Goal: Check status: Check status

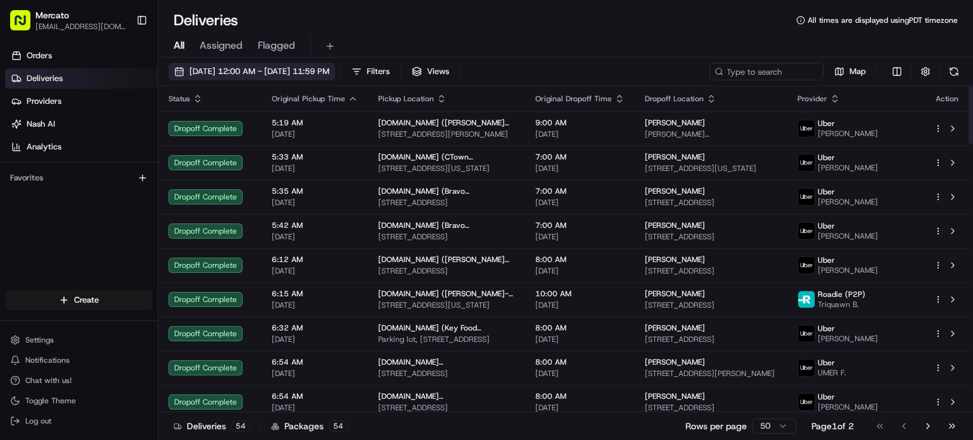
click at [317, 77] on span "[DATE] 12:00 AM - [DATE] 11:59 PM" at bounding box center [259, 71] width 140 height 11
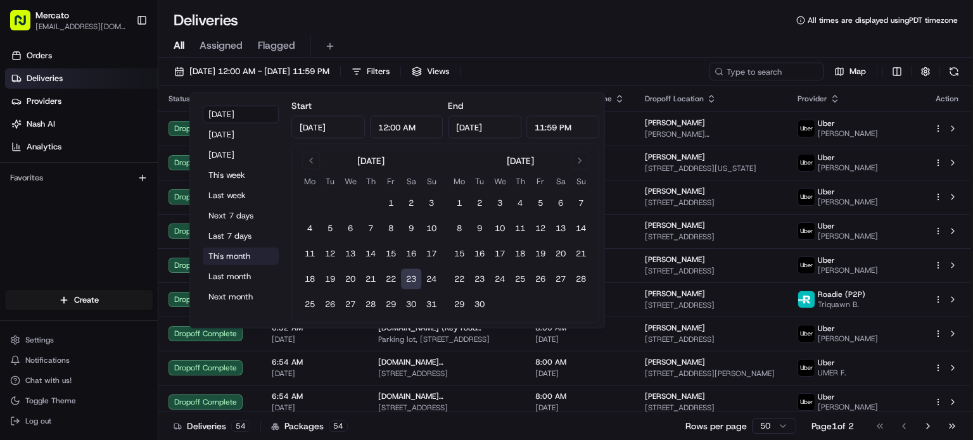
click at [234, 265] on button "This month" at bounding box center [241, 257] width 76 height 18
type input "[DATE]"
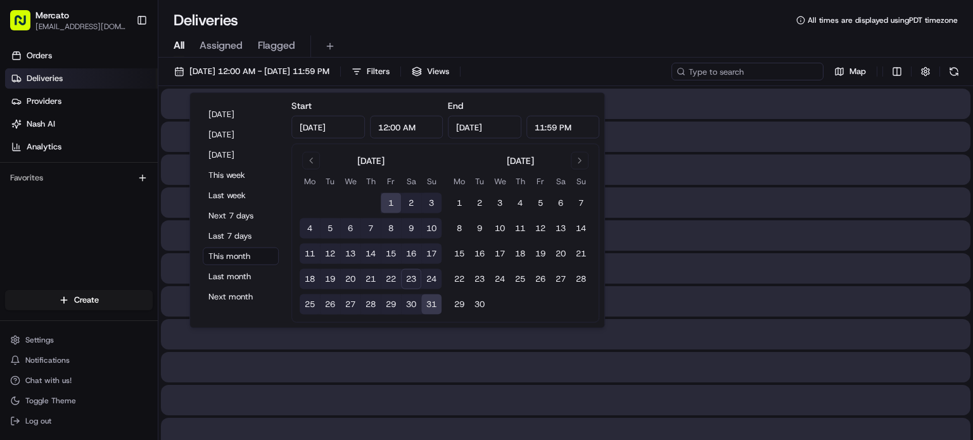
click at [749, 80] on input at bounding box center [748, 72] width 152 height 18
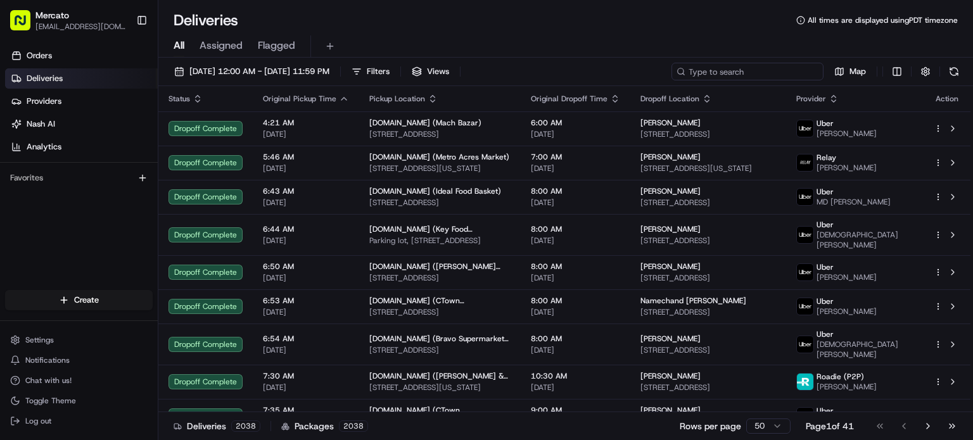
paste input "job_kze5WkCUSiT4TWmvqpmbnc"
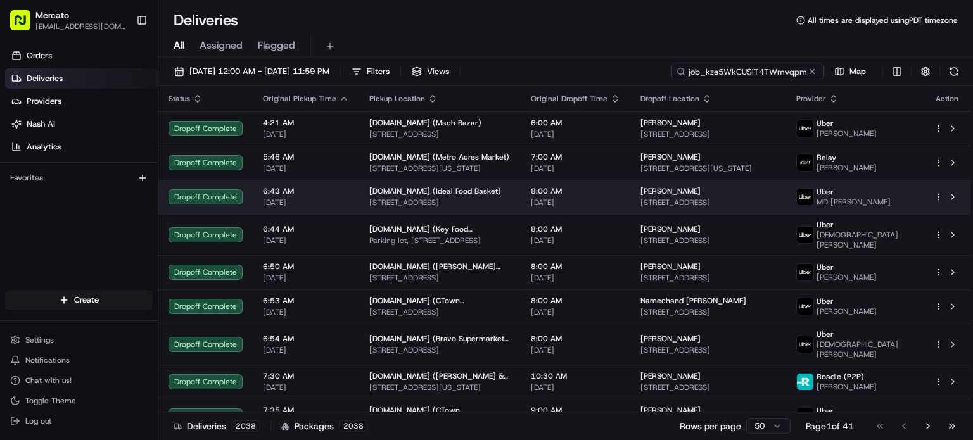
scroll to position [0, 29]
type input "job_kze5WkCUSiT4TWmvqpmbnc"
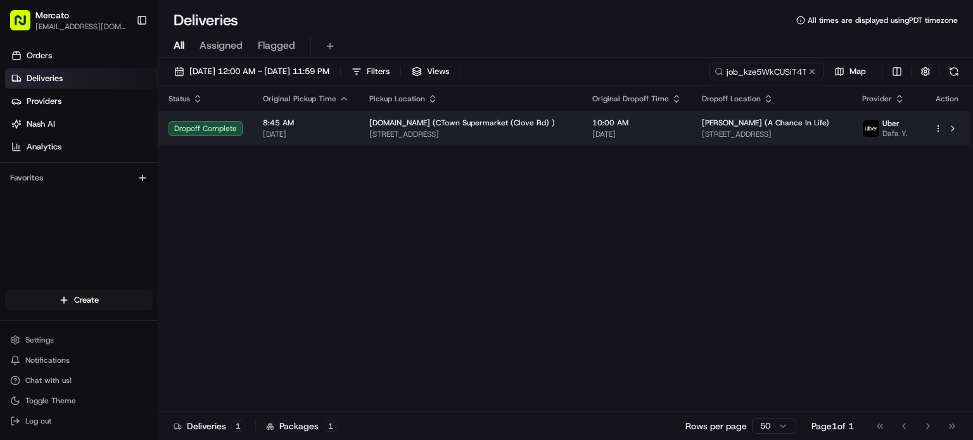
click at [552, 146] on td "[DOMAIN_NAME] (CTown Supermarket (Clove Rd) ) [STREET_ADDRESS]" at bounding box center [470, 129] width 223 height 34
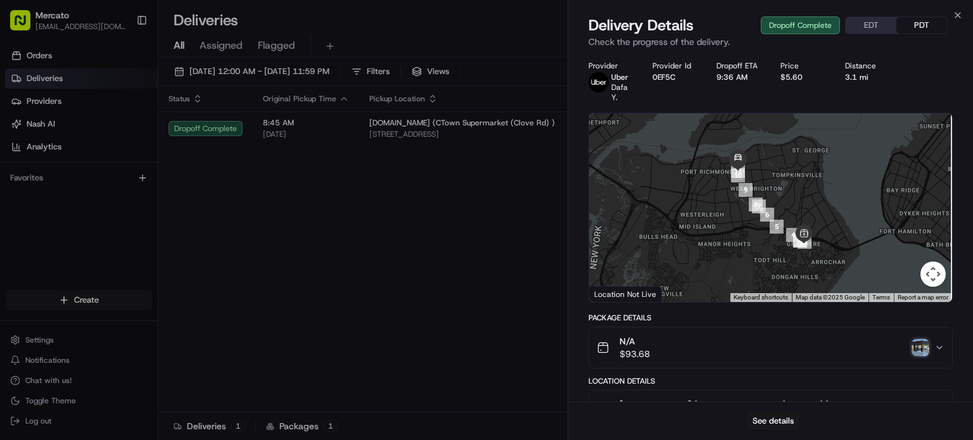
click at [914, 357] on img "button" at bounding box center [921, 348] width 18 height 18
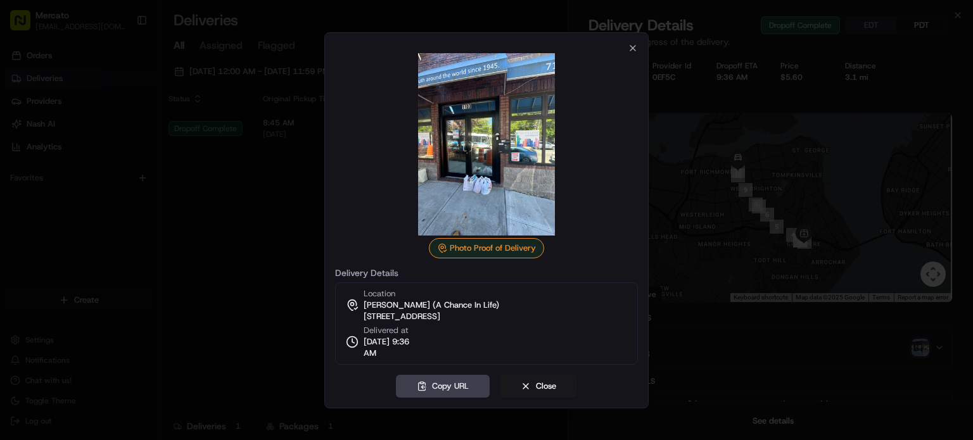
click at [440, 323] on span "[STREET_ADDRESS]" at bounding box center [402, 316] width 77 height 11
